Goal: Task Accomplishment & Management: Manage account settings

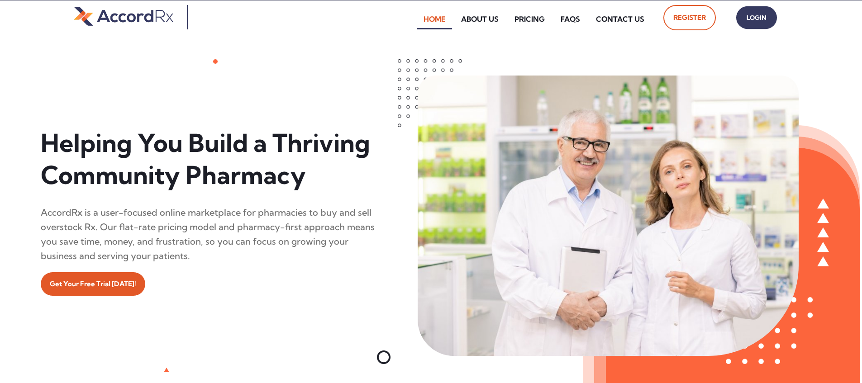
click at [413, 18] on span "Login" at bounding box center [756, 17] width 23 height 13
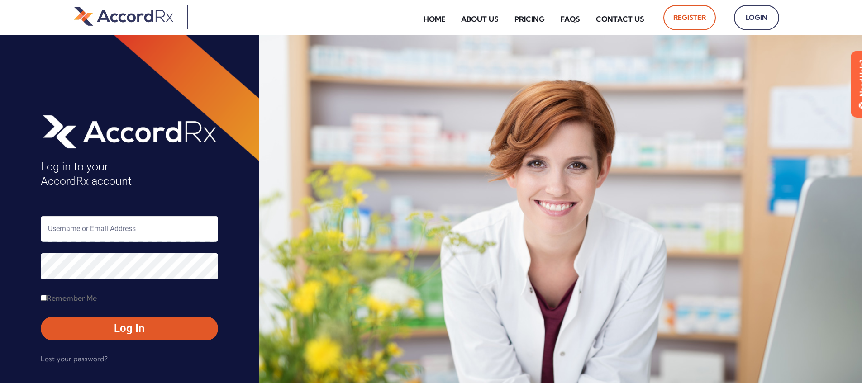
click at [88, 232] on input "text" at bounding box center [129, 229] width 177 height 26
type input "ARX-Erica"
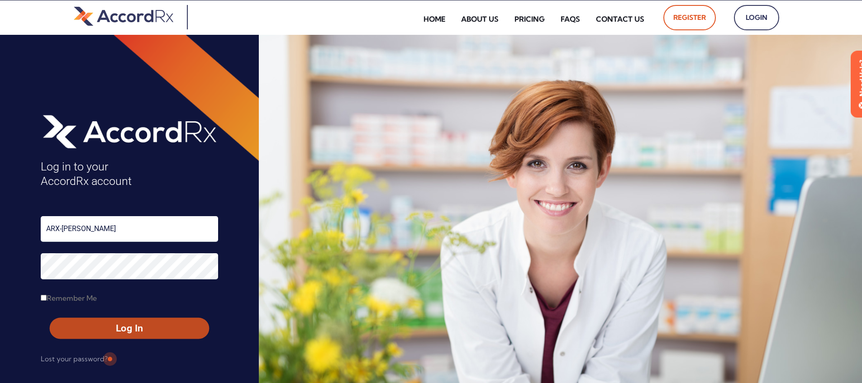
click at [109, 330] on span "Log In" at bounding box center [129, 328] width 143 height 13
